Goal: Task Accomplishment & Management: Manage account settings

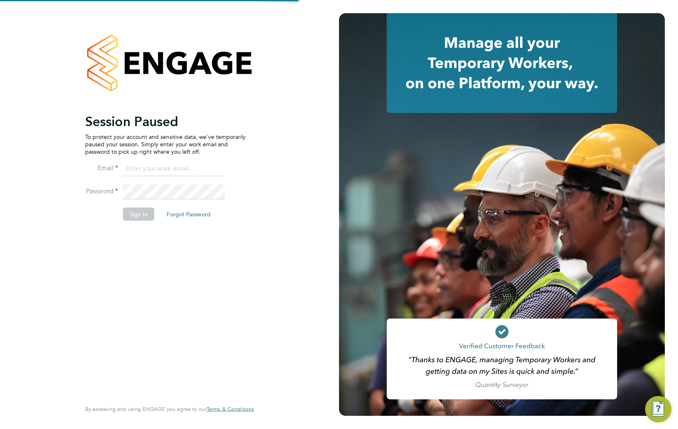
type input "[EMAIL_ADDRESS][DOMAIN_NAME]"
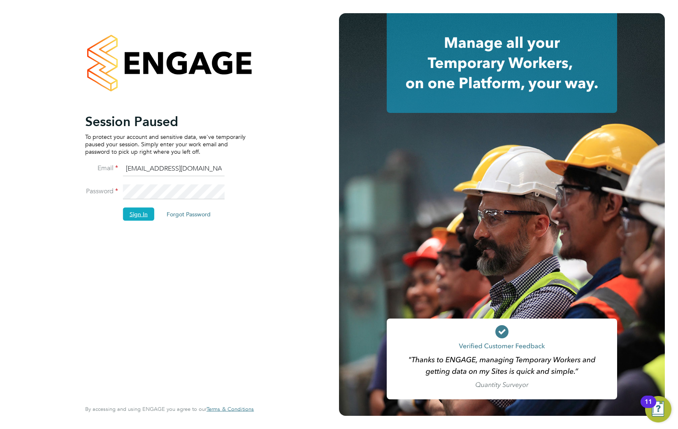
click at [137, 214] on button "Sign In" at bounding box center [138, 213] width 31 height 13
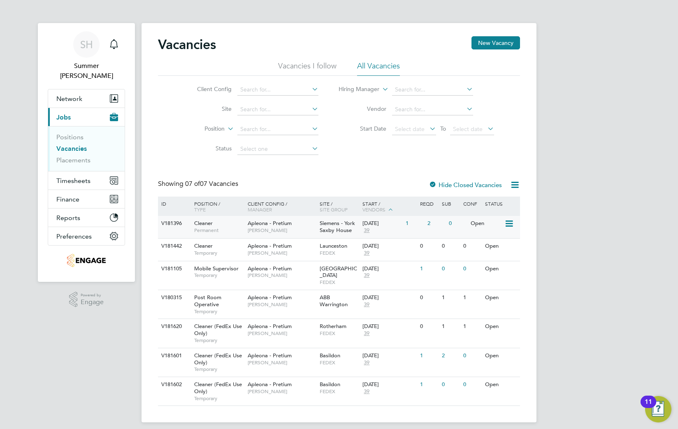
click at [347, 231] on span "Siemens - York Saxby House" at bounding box center [337, 226] width 35 height 14
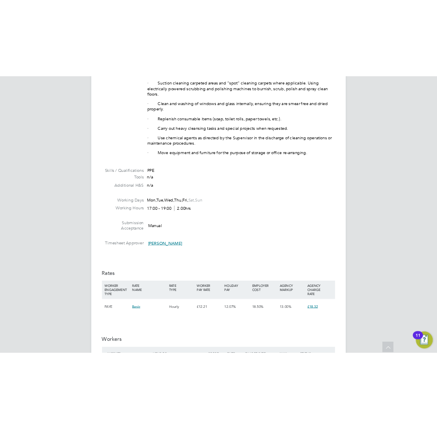
scroll to position [439, 0]
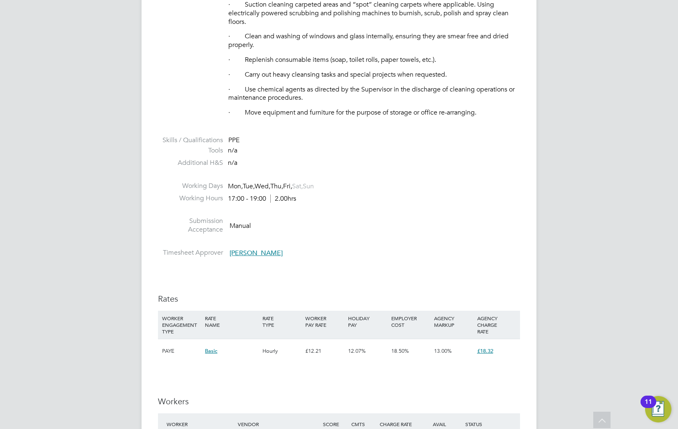
click at [420, 96] on p "· Use chemical agents as directed by the Supervisor in the discharge of cleanin…" at bounding box center [374, 93] width 292 height 17
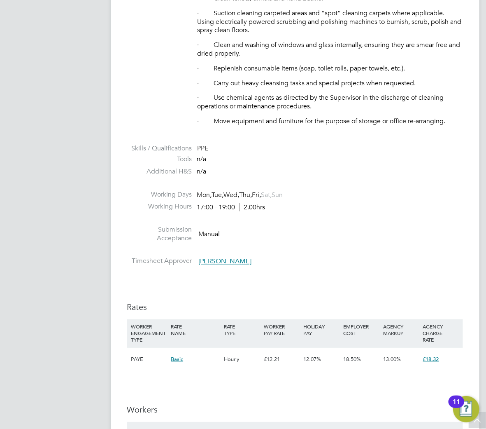
scroll to position [4, 4]
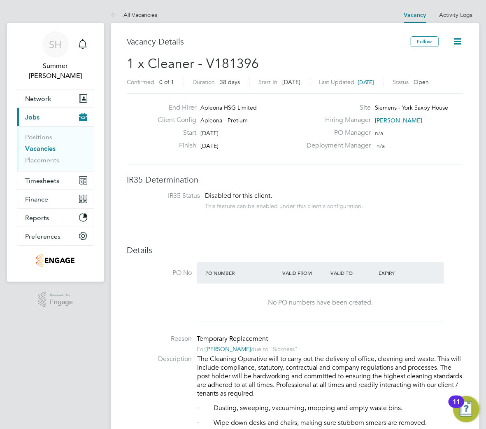
click at [38, 133] on li "Positions" at bounding box center [57, 139] width 62 height 12
click at [38, 133] on link "Positions" at bounding box center [39, 137] width 27 height 8
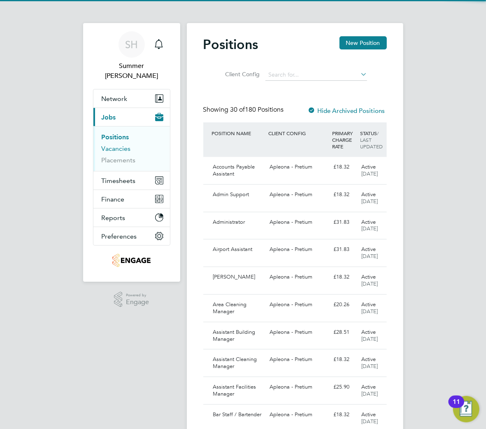
click at [114, 144] on link "Vacancies" at bounding box center [116, 148] width 29 height 8
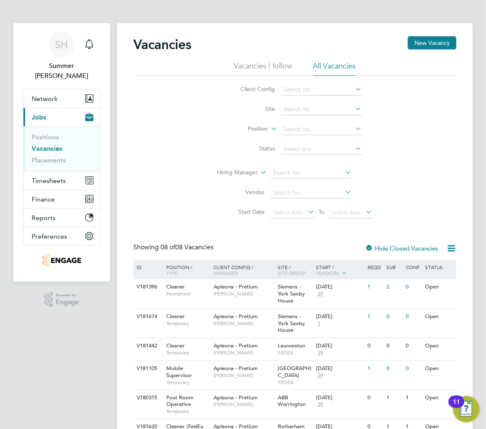
scroll to position [107, 0]
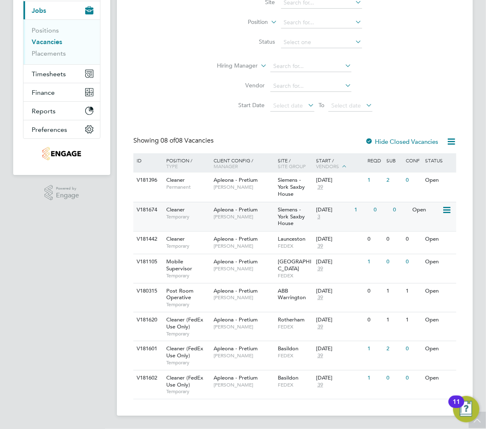
click at [270, 218] on span "[PERSON_NAME]" at bounding box center [244, 216] width 60 height 7
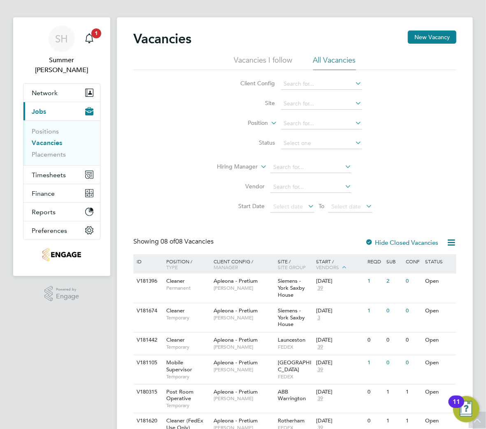
scroll to position [0, 0]
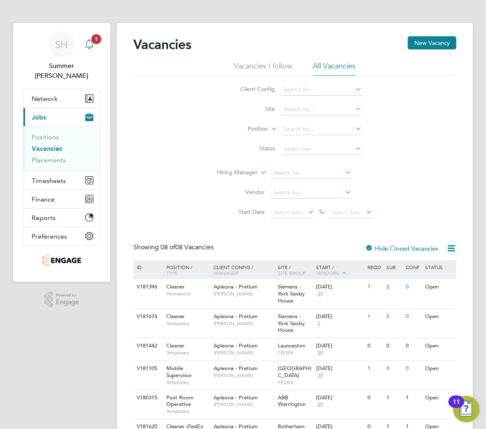
drag, startPoint x: 91, startPoint y: 42, endPoint x: 99, endPoint y: 38, distance: 8.3
click at [91, 42] on span "1" at bounding box center [96, 39] width 10 height 10
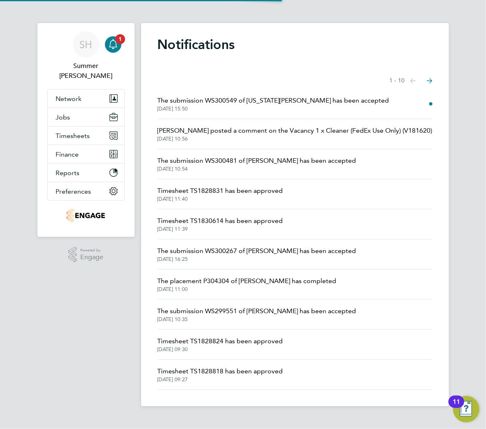
click at [356, 103] on span "The submission WS300549 of Montana Moore has been accepted" at bounding box center [274, 101] width 232 height 10
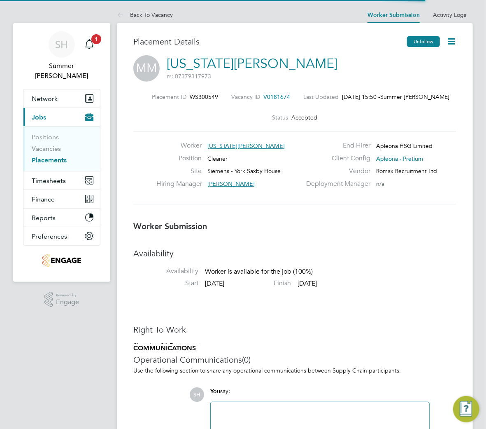
scroll to position [13, 145]
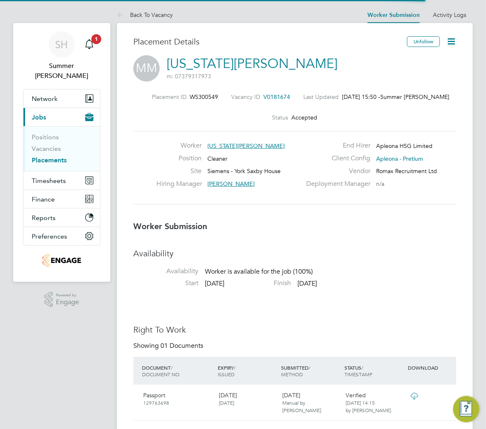
click at [448, 40] on icon at bounding box center [451, 41] width 10 height 10
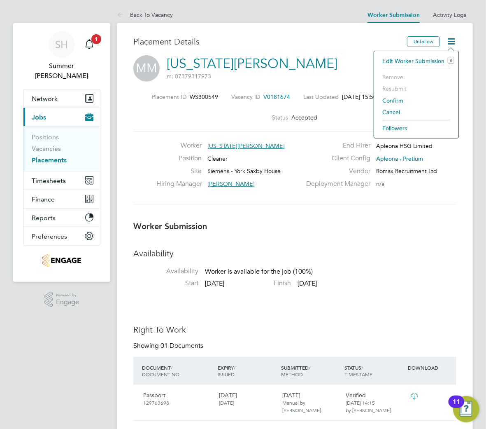
click at [390, 100] on li "Confirm" at bounding box center [416, 101] width 76 height 12
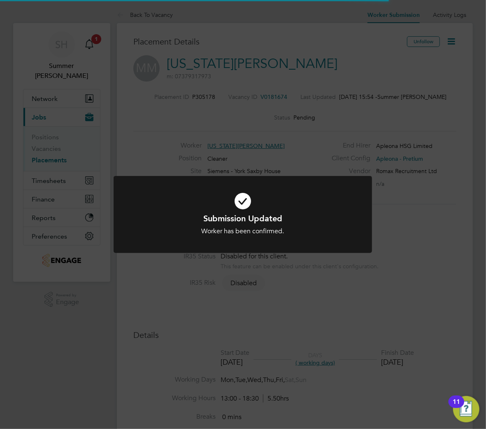
scroll to position [4, 4]
click at [250, 186] on icon at bounding box center [243, 201] width 214 height 32
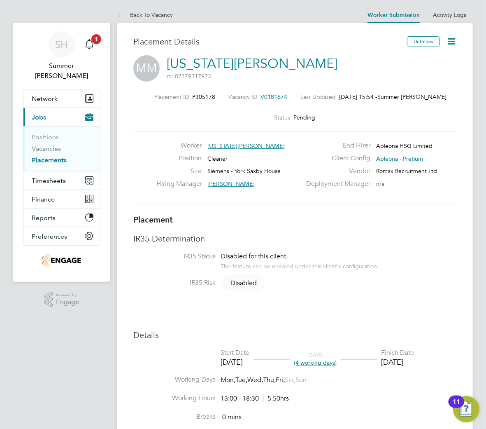
click at [455, 40] on icon at bounding box center [451, 41] width 10 height 10
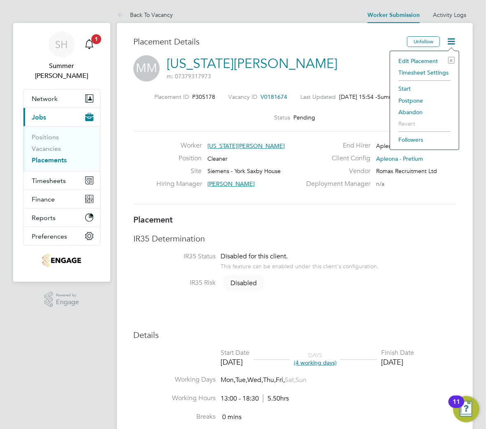
click at [405, 88] on li "Start" at bounding box center [424, 89] width 61 height 12
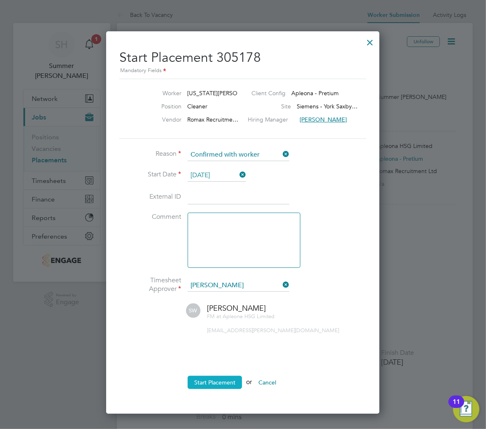
click at [210, 379] on button "Start Placement" at bounding box center [215, 381] width 54 height 13
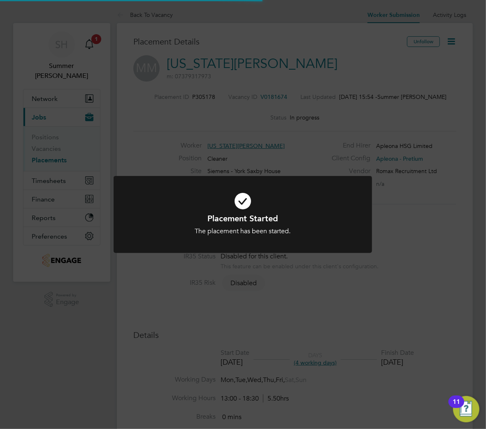
click at [402, 188] on div "Placement Started The placement has been started. Cancel Okay" at bounding box center [243, 214] width 486 height 429
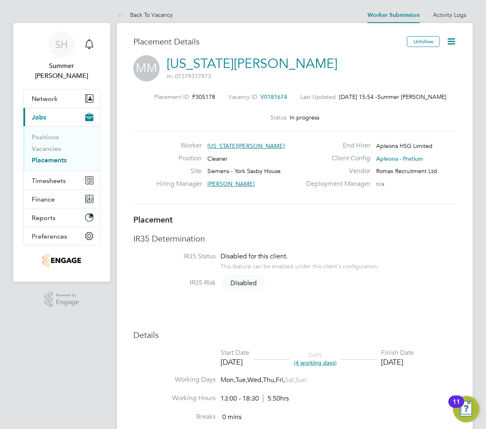
click at [48, 134] on li "Positions" at bounding box center [63, 139] width 62 height 12
click at [48, 144] on link "Vacancies" at bounding box center [46, 148] width 29 height 8
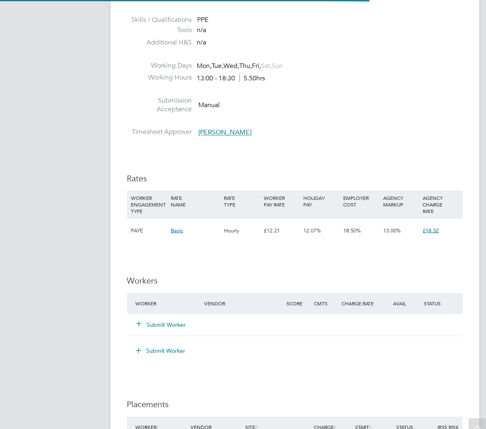
scroll to position [25, 54]
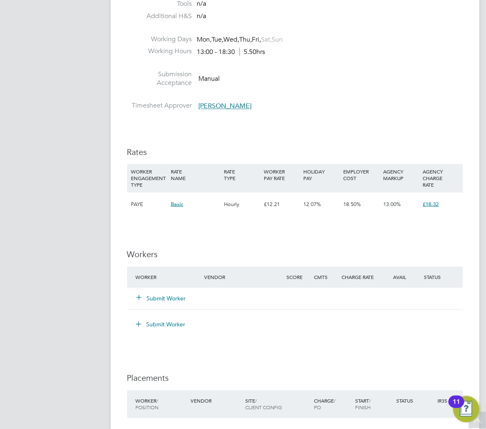
click at [169, 302] on button "Submit Worker" at bounding box center [161, 298] width 49 height 8
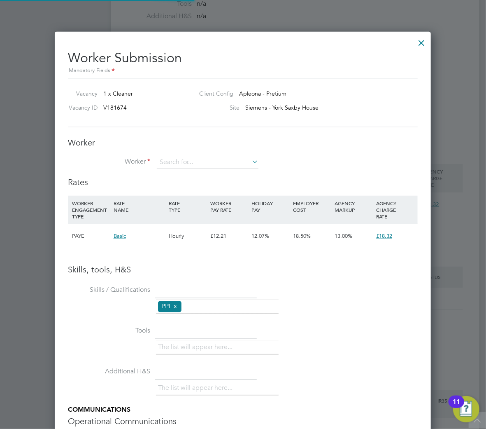
scroll to position [521, 377]
click at [191, 164] on input at bounding box center [208, 162] width 102 height 12
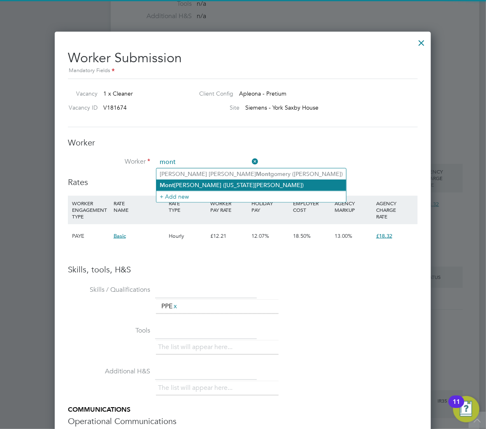
click at [243, 185] on li "Mont ana Moore (Montana Moore)" at bounding box center [251, 184] width 190 height 11
type input "Montana Moore (Montana Moore)"
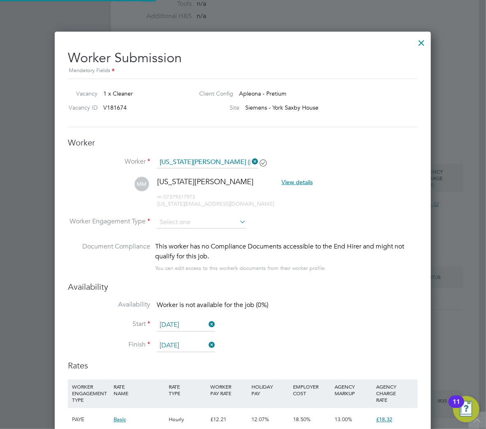
scroll to position [703, 377]
click at [199, 221] on input at bounding box center [201, 222] width 89 height 12
click at [195, 245] on li "PAYE" at bounding box center [201, 243] width 90 height 11
type input "PAYE"
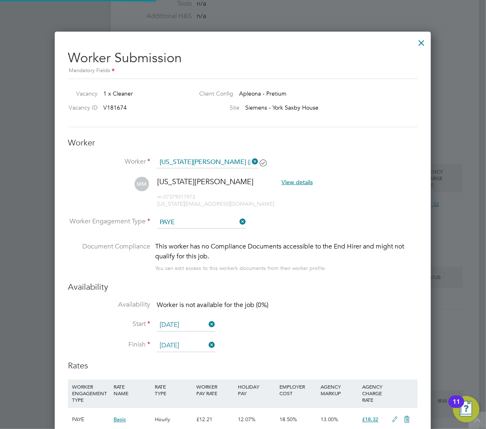
scroll to position [0, 0]
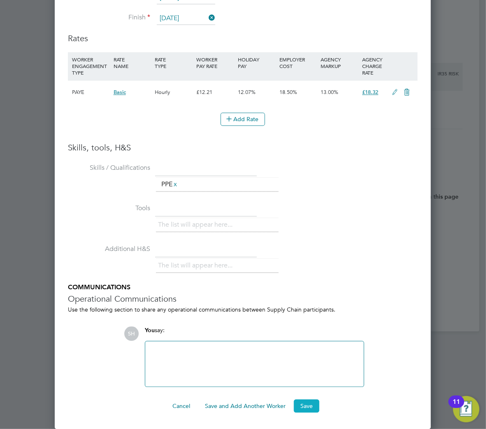
click at [297, 402] on button "Save" at bounding box center [307, 405] width 26 height 13
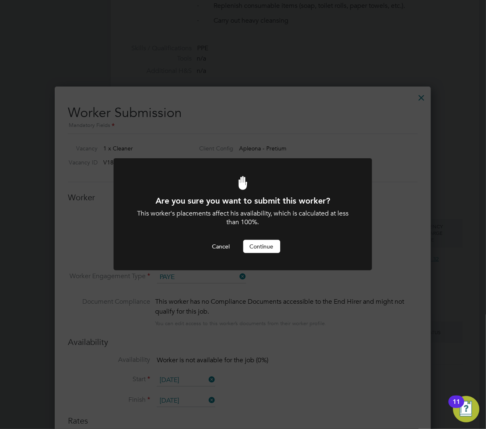
click at [272, 240] on button "Continue" at bounding box center [261, 246] width 37 height 13
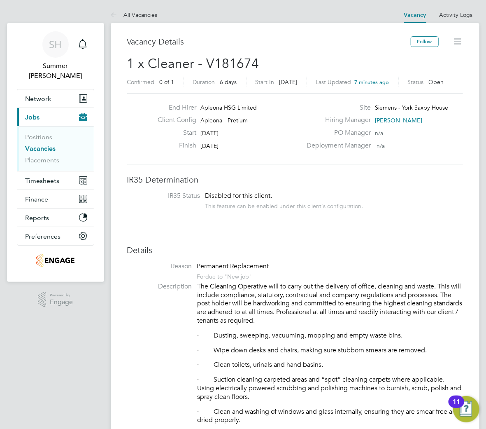
click at [47, 144] on link "Vacancies" at bounding box center [41, 148] width 30 height 8
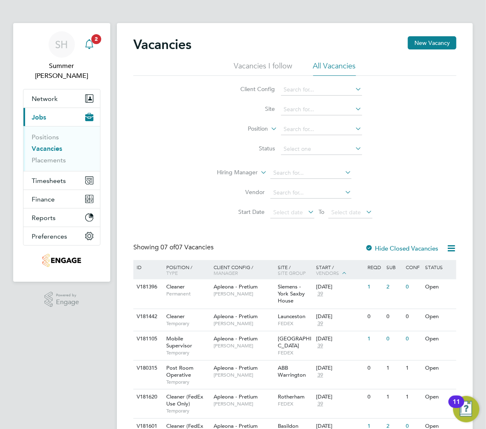
click at [96, 41] on span "2" at bounding box center [96, 39] width 10 height 10
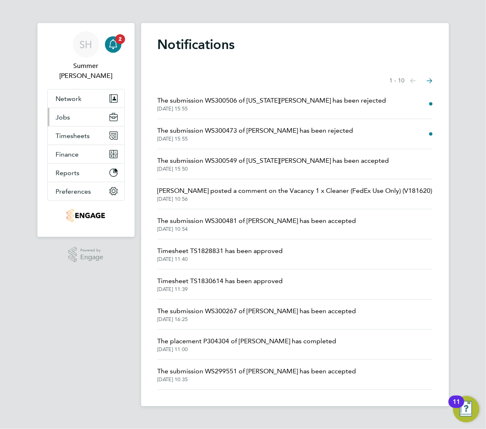
drag, startPoint x: 64, startPoint y: 106, endPoint x: 68, endPoint y: 111, distance: 6.5
click at [64, 113] on span "Jobs" at bounding box center [63, 117] width 14 height 8
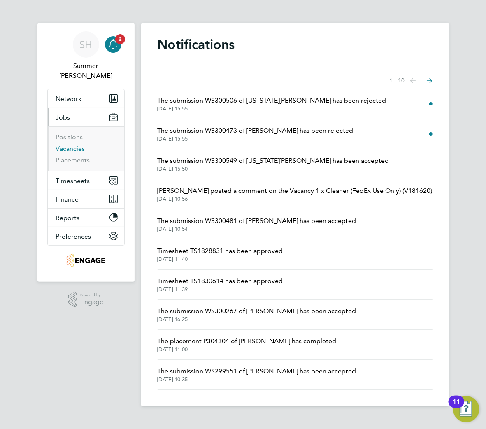
click at [82, 144] on link "Vacancies" at bounding box center [70, 148] width 29 height 8
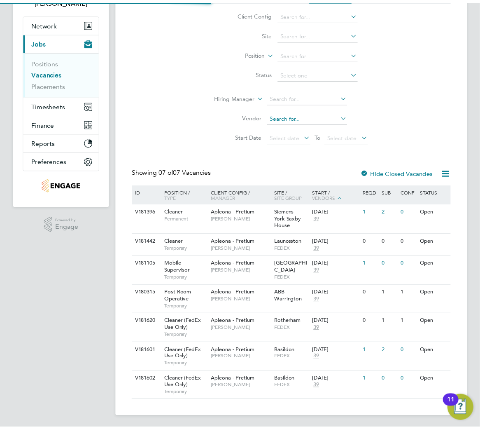
scroll to position [78, 0]
